Goal: Information Seeking & Learning: Learn about a topic

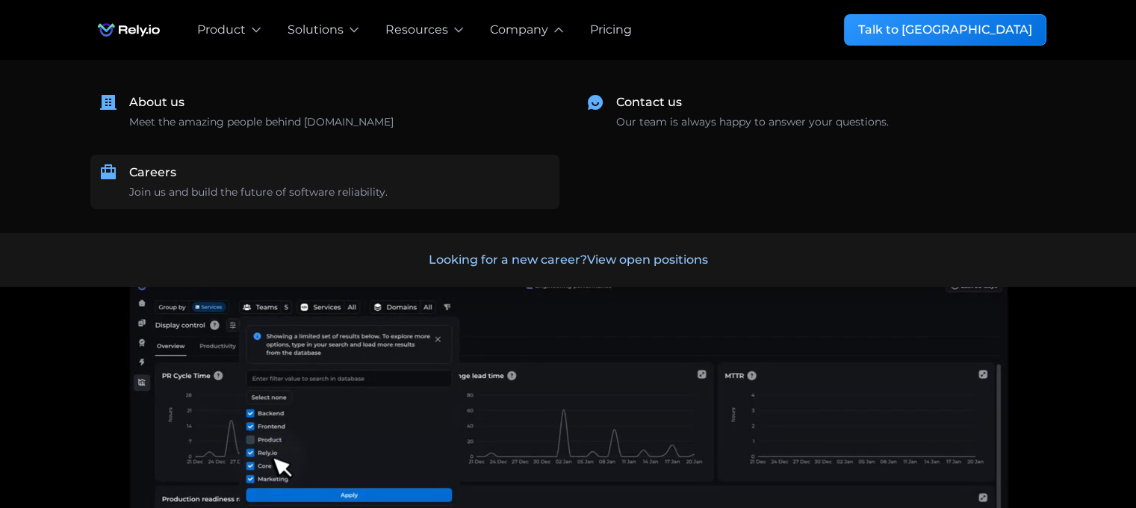
click at [166, 172] on div "Careers" at bounding box center [152, 173] width 47 height 18
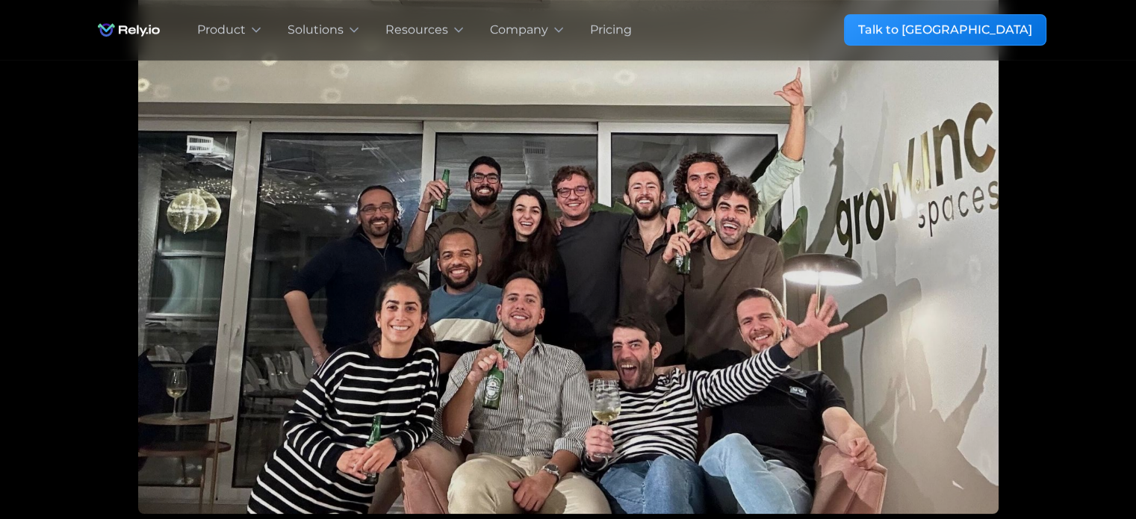
scroll to position [523, 0]
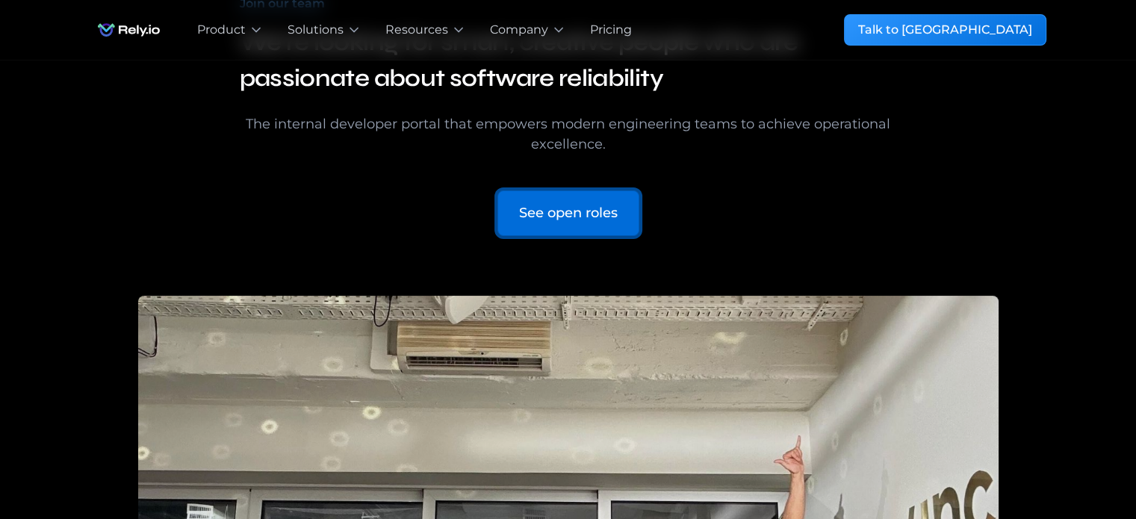
click at [602, 228] on link "See open roles" at bounding box center [568, 213] width 142 height 46
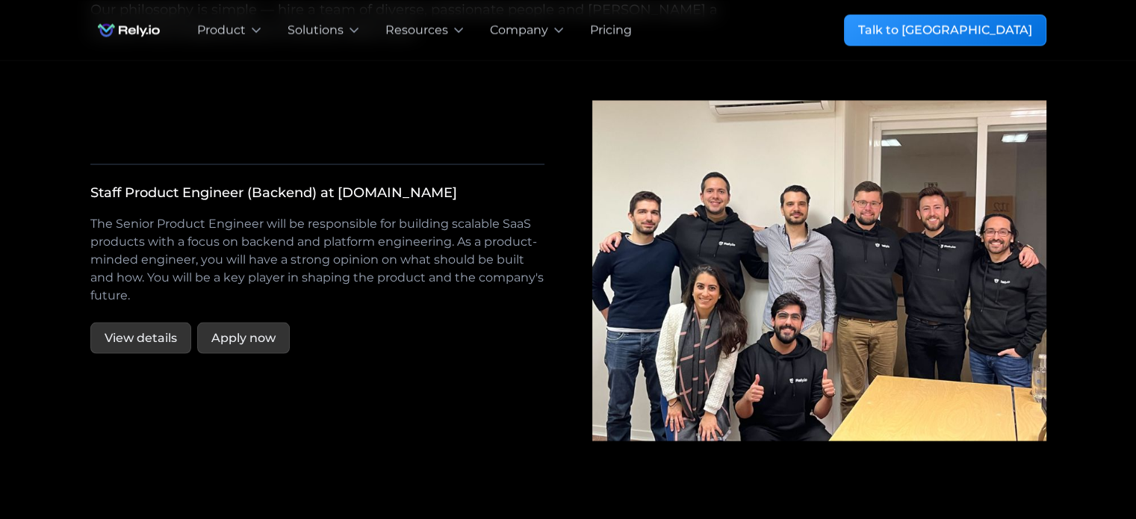
scroll to position [2752, 0]
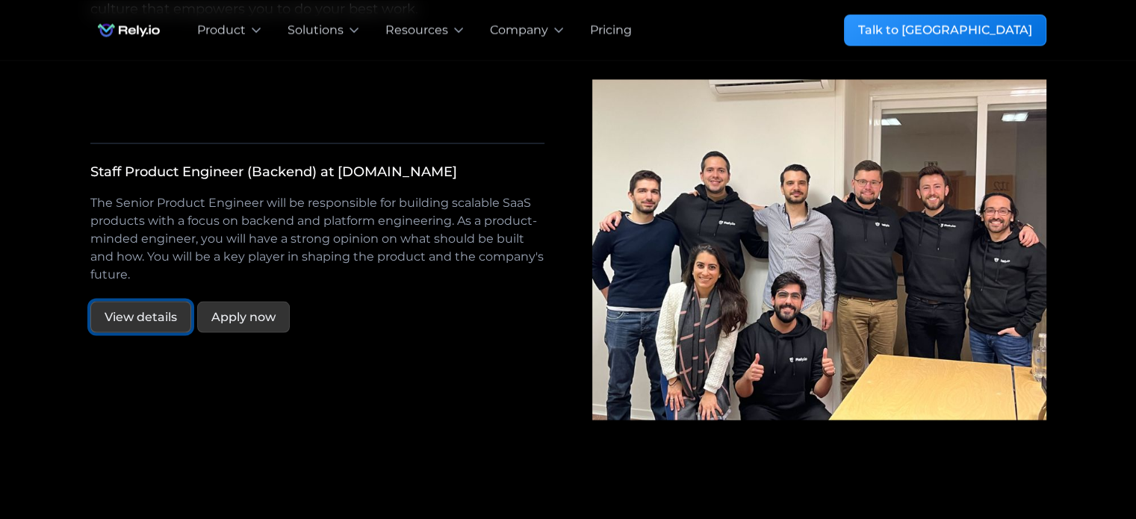
click at [121, 301] on link "View details" at bounding box center [140, 316] width 101 height 31
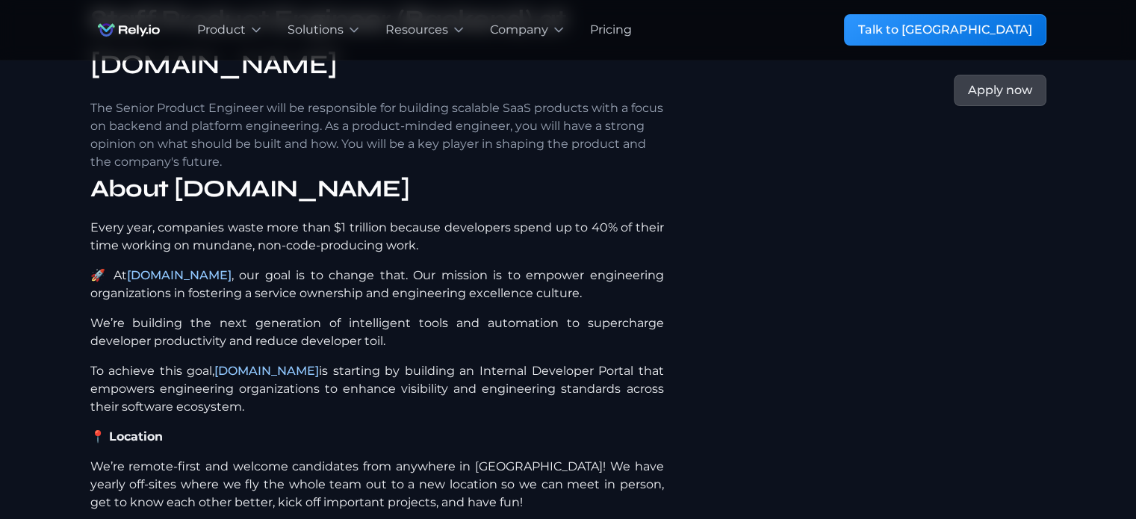
scroll to position [224, 0]
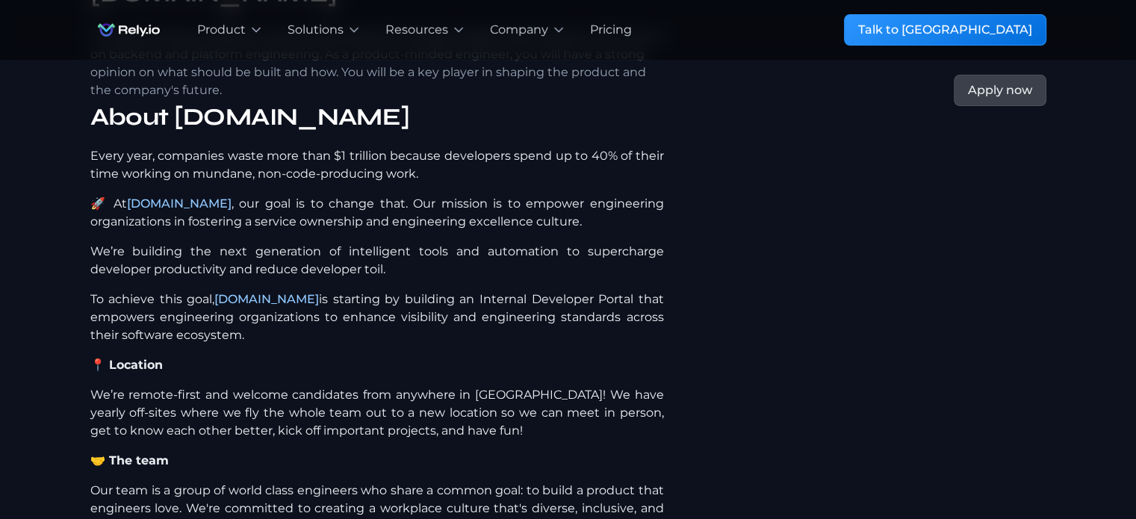
click at [204, 386] on p "We’re remote-first and welcome candidates from anywhere in Europe! We have year…" at bounding box center [376, 413] width 573 height 54
drag, startPoint x: 204, startPoint y: 386, endPoint x: 342, endPoint y: 384, distance: 138.1
click at [342, 386] on p "We’re remote-first and welcome candidates from anywhere in Europe! We have year…" at bounding box center [376, 413] width 573 height 54
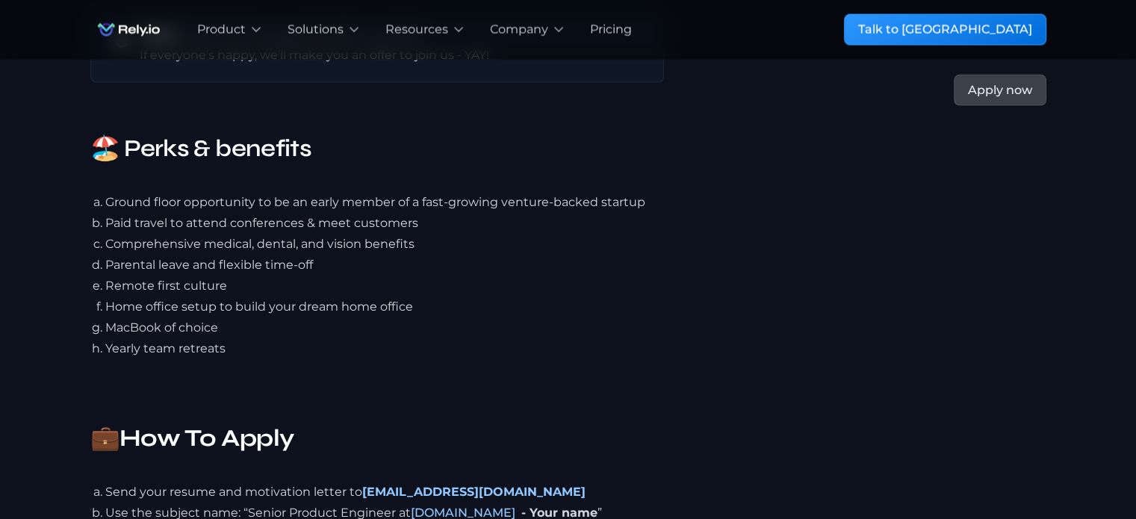
scroll to position [3360, 0]
